Goal: Transaction & Acquisition: Purchase product/service

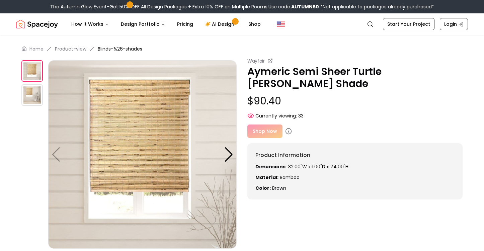
click at [257, 131] on div "Shop Now" at bounding box center [354, 130] width 215 height 13
click at [289, 130] on icon at bounding box center [288, 131] width 7 height 7
click at [285, 132] on icon at bounding box center [288, 131] width 7 height 7
click at [267, 130] on div "Shop Now" at bounding box center [354, 130] width 215 height 13
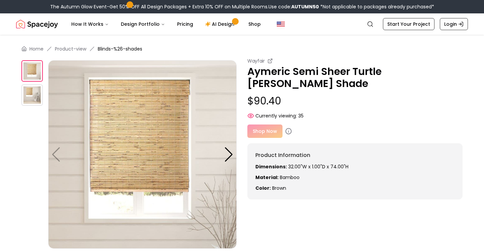
click at [269, 131] on div "Shop Now" at bounding box center [354, 130] width 215 height 13
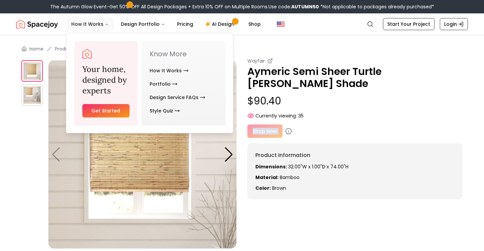
click at [105, 22] on button "How It Works" at bounding box center [90, 23] width 48 height 13
